Goal: Task Accomplishment & Management: Use online tool/utility

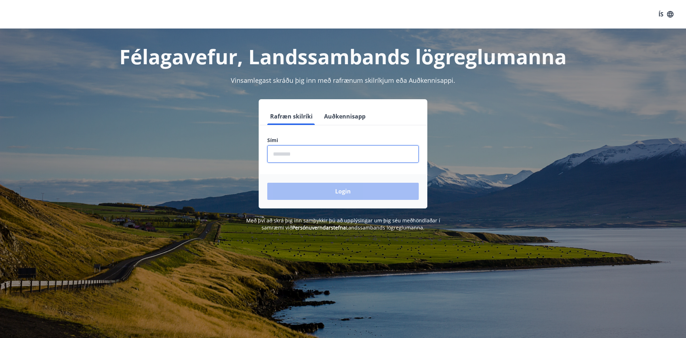
click at [287, 151] on input "phone" at bounding box center [342, 153] width 151 height 17
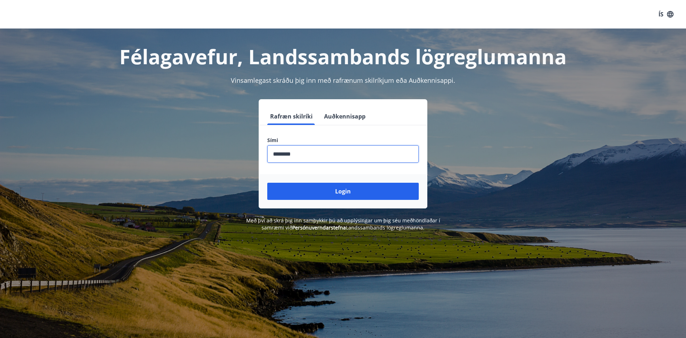
type input "********"
click at [267, 183] on button "Login" at bounding box center [342, 191] width 151 height 17
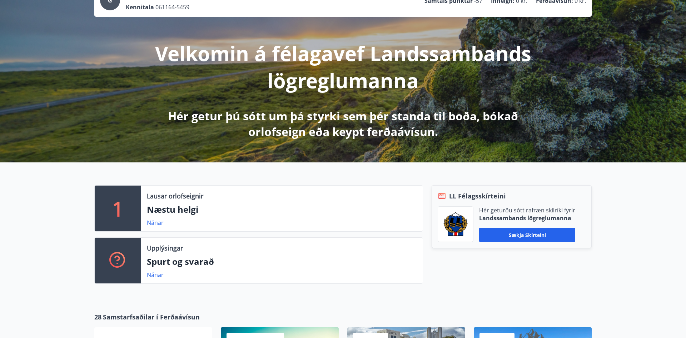
scroll to position [109, 0]
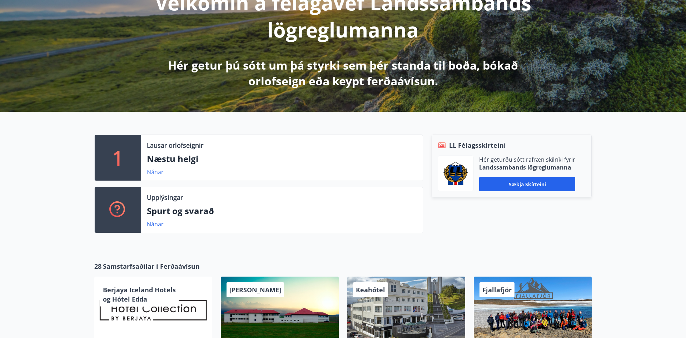
click at [154, 171] on link "Nánar" at bounding box center [155, 172] width 17 height 8
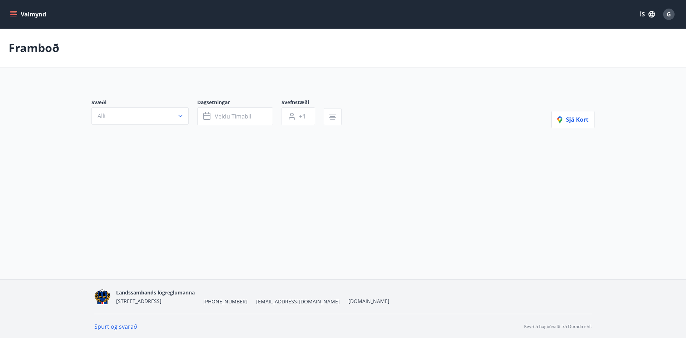
type input "*"
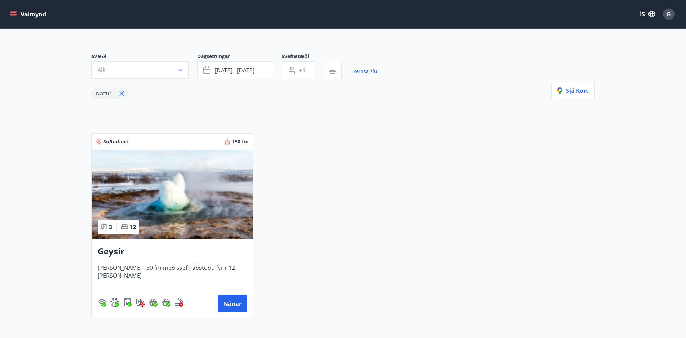
scroll to position [122, 0]
